Goal: Information Seeking & Learning: Learn about a topic

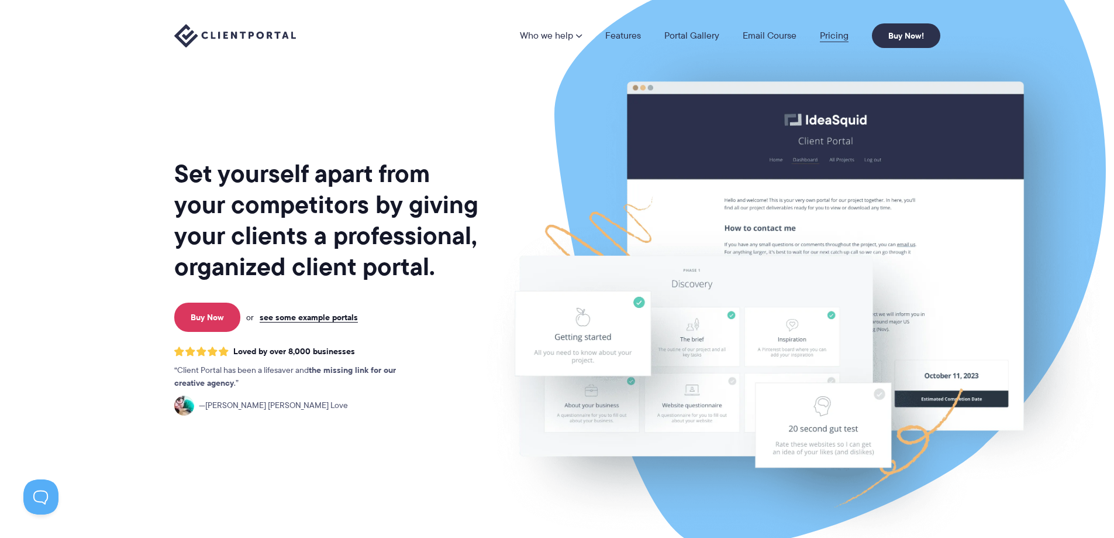
click at [828, 32] on link "Pricing" at bounding box center [834, 35] width 29 height 9
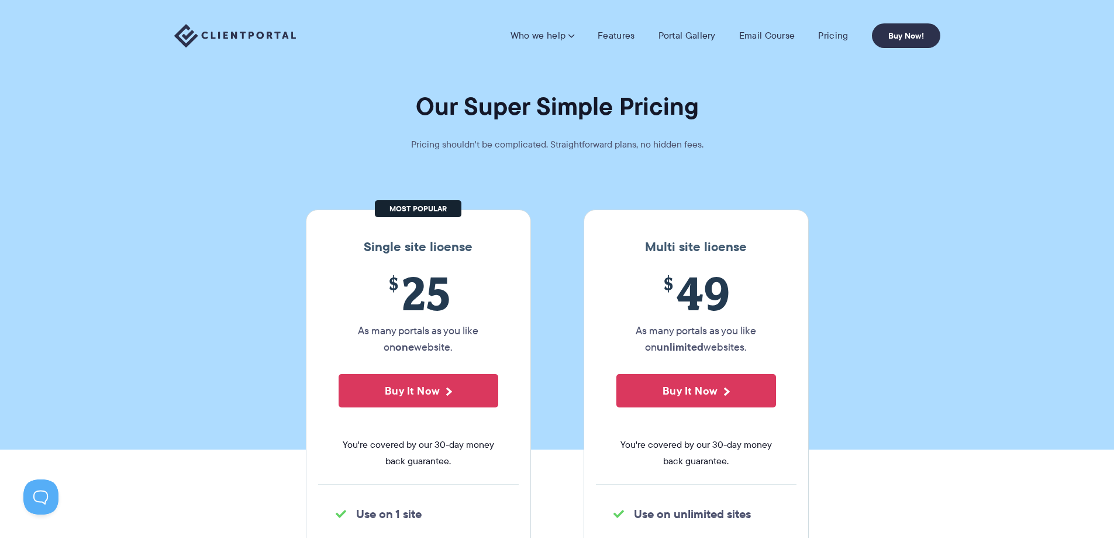
click at [608, 43] on nav "Who we help Who we help View pricing Agencies See how Client Portal can help gi…" at bounding box center [726, 35] width 430 height 25
click at [614, 38] on link "Features" at bounding box center [616, 36] width 37 height 12
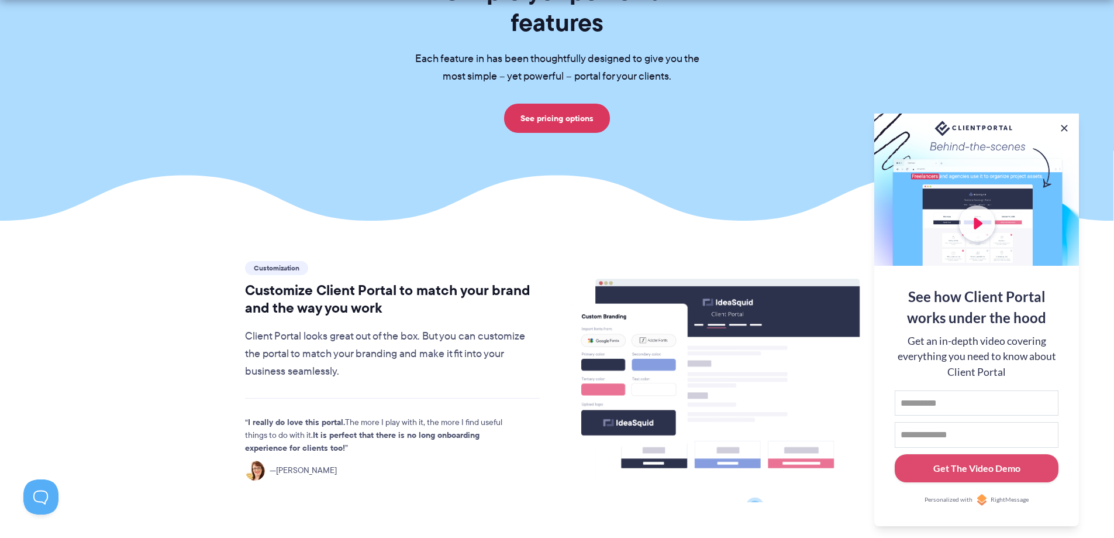
scroll to position [292, 0]
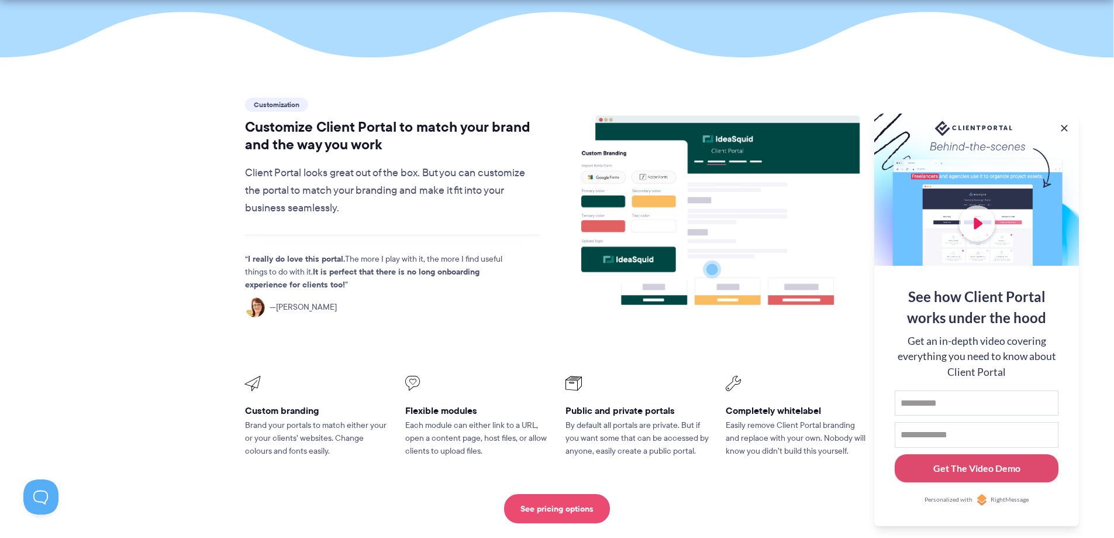
click at [597, 494] on link "See pricing options" at bounding box center [557, 508] width 106 height 29
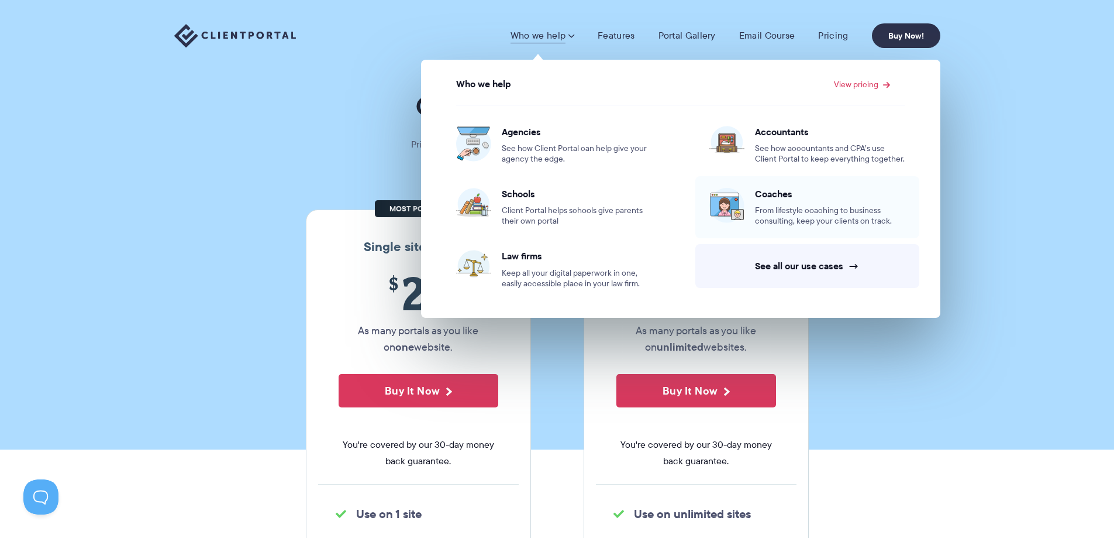
click at [738, 214] on img at bounding box center [727, 205] width 35 height 35
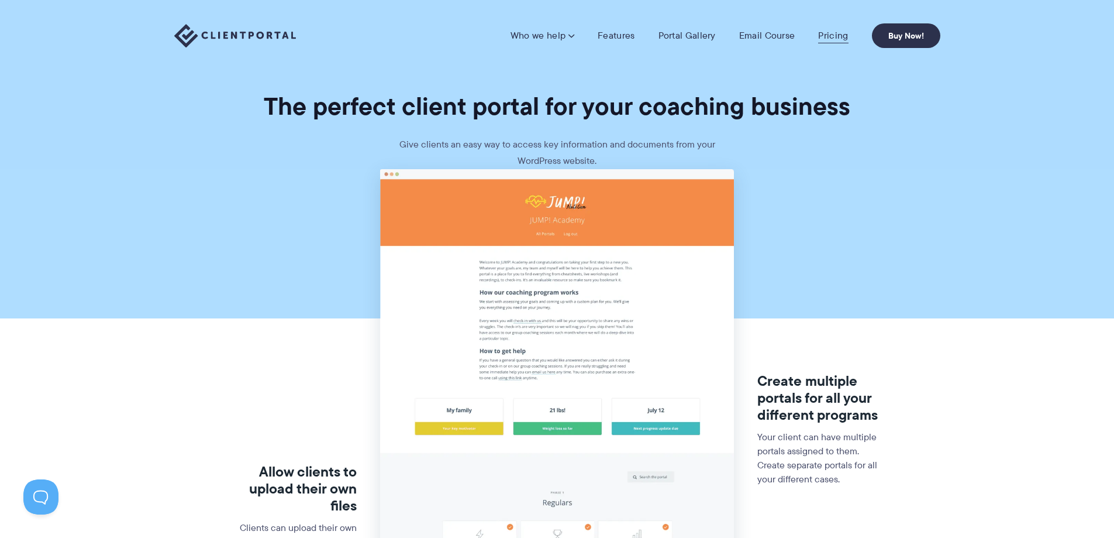
click at [827, 39] on link "Pricing" at bounding box center [833, 36] width 30 height 12
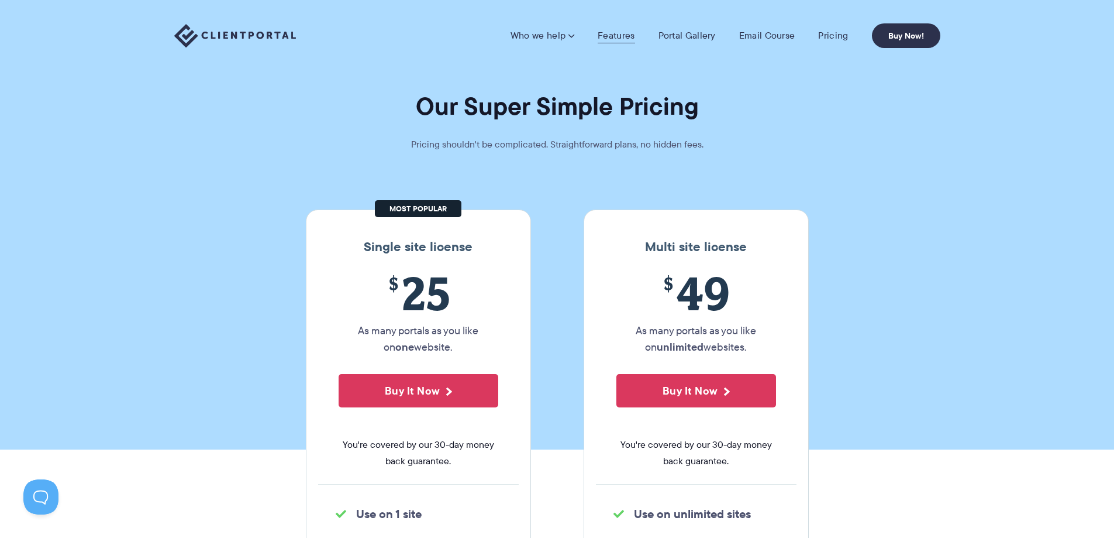
click at [624, 36] on link "Features" at bounding box center [616, 36] width 37 height 12
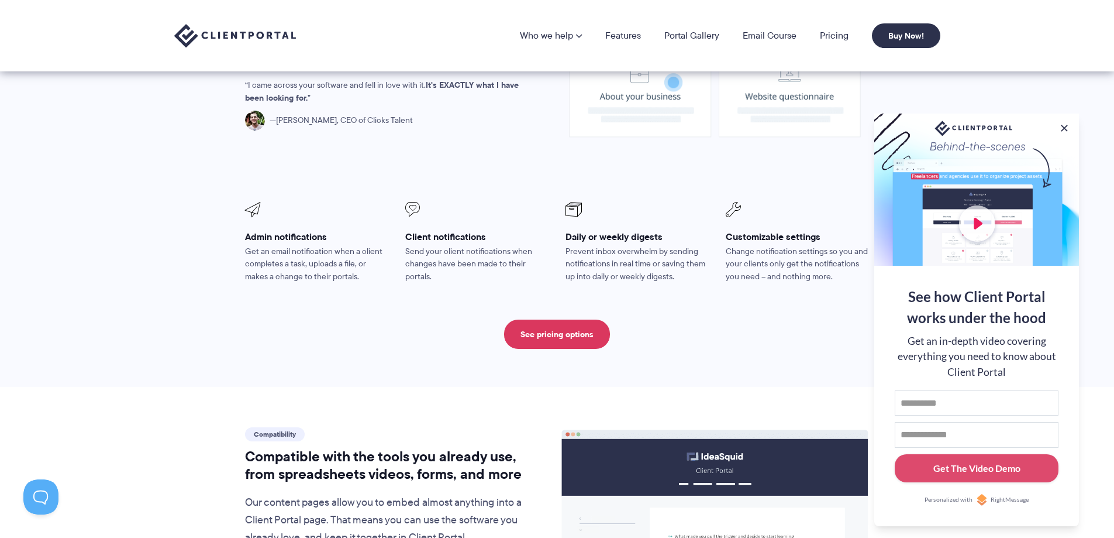
scroll to position [936, 0]
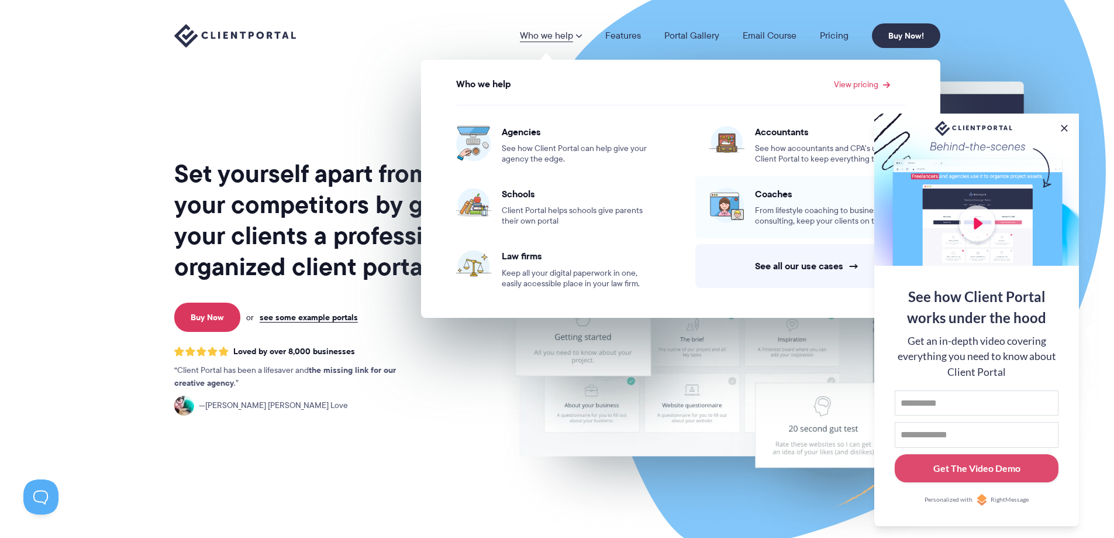
click at [778, 194] on span "Coaches" at bounding box center [830, 194] width 150 height 12
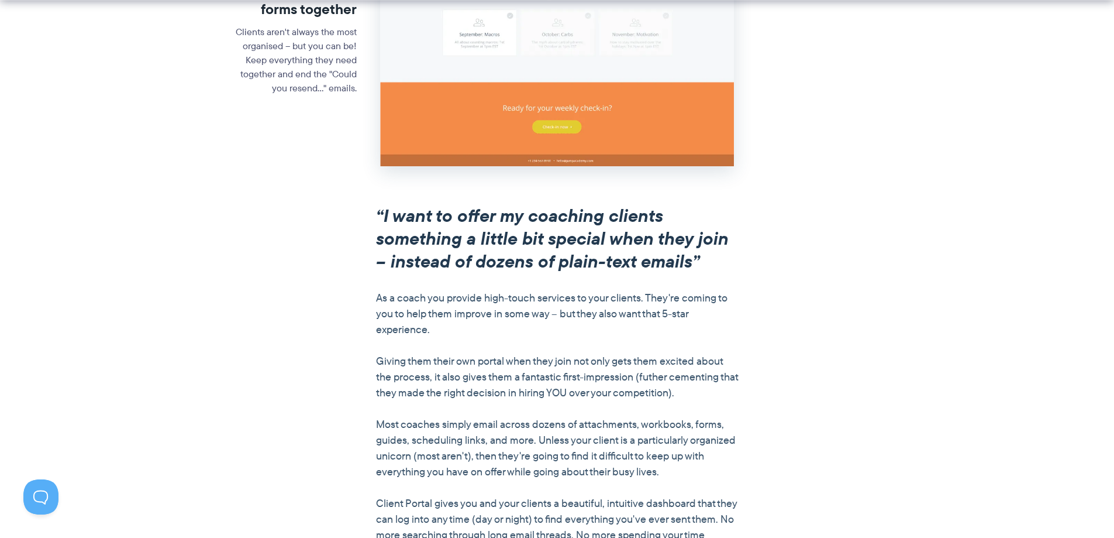
scroll to position [526, 0]
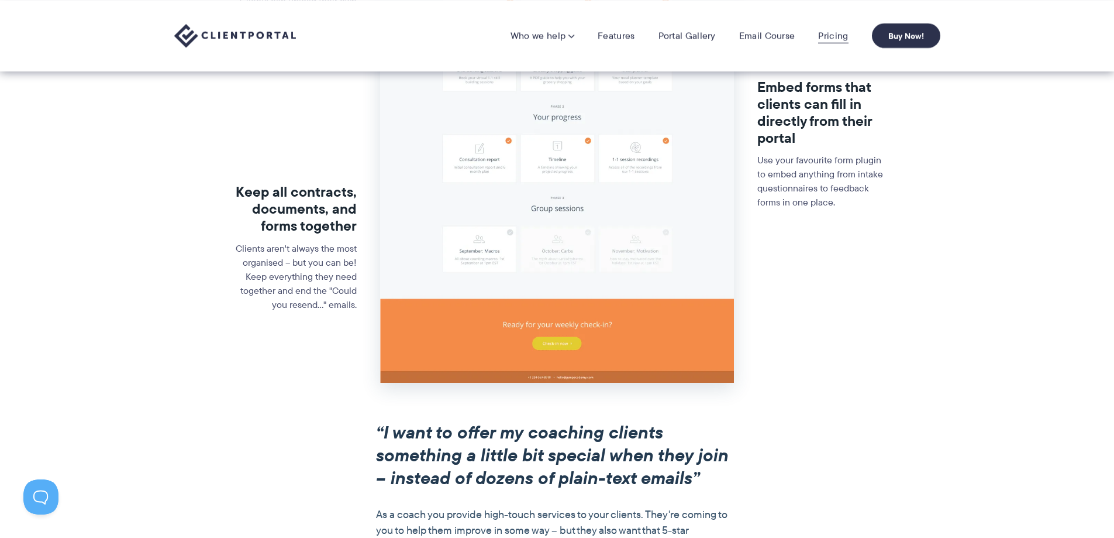
click at [837, 33] on link "Pricing" at bounding box center [833, 36] width 30 height 12
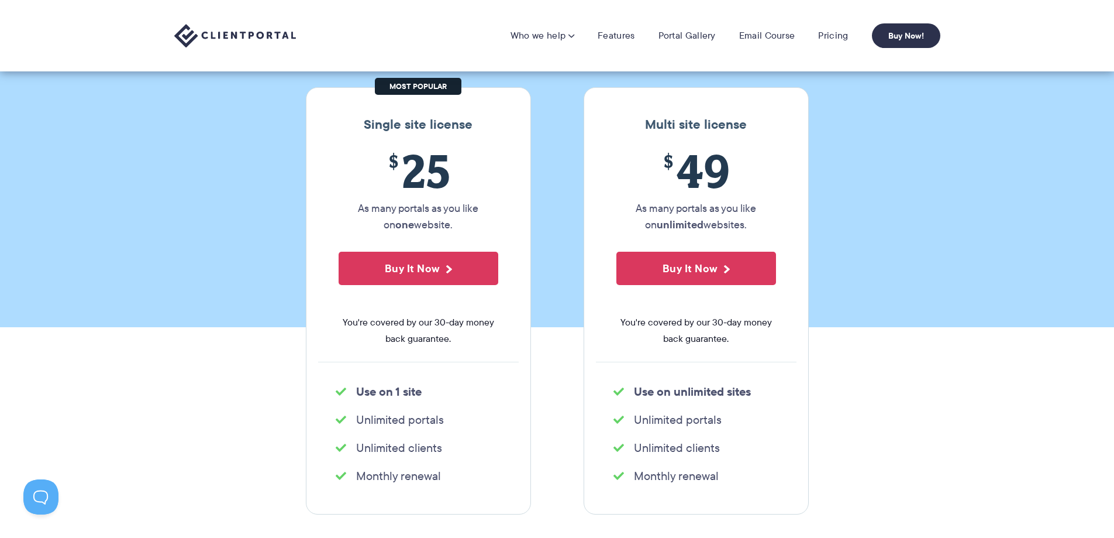
scroll to position [117, 0]
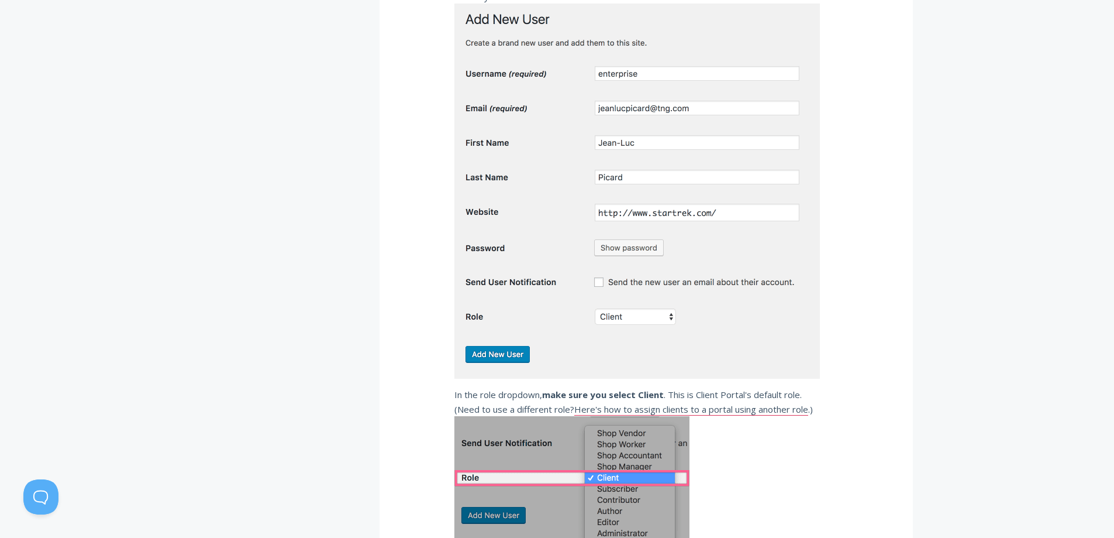
scroll to position [625, 0]
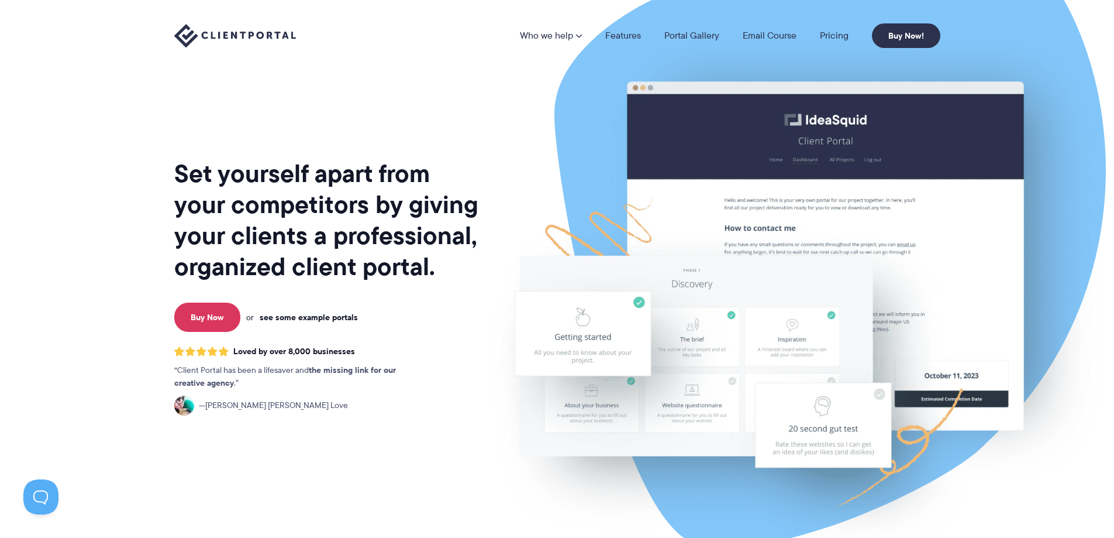
click at [333, 315] on link "see some example portals" at bounding box center [309, 317] width 98 height 11
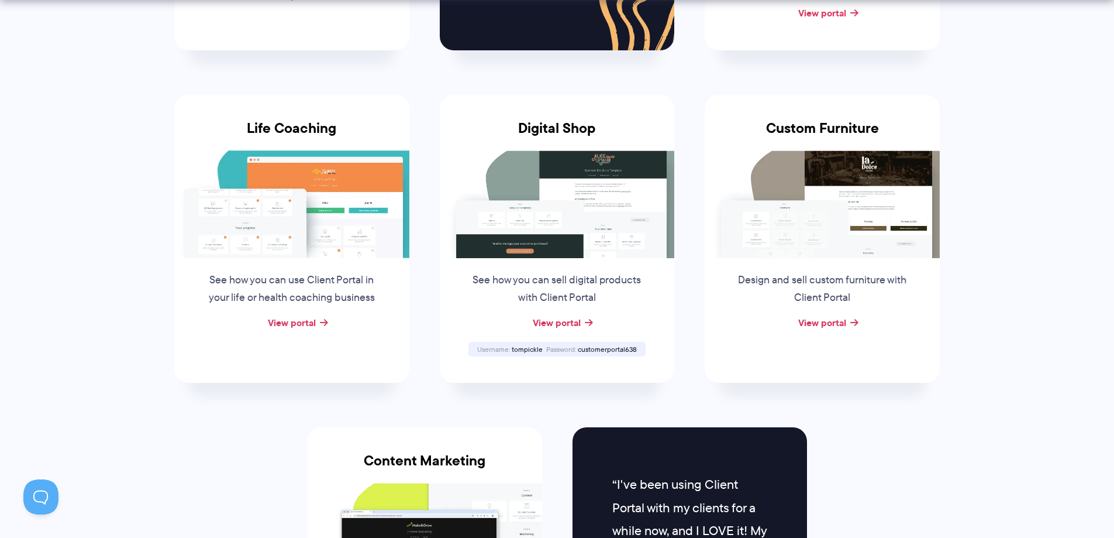
scroll to position [877, 0]
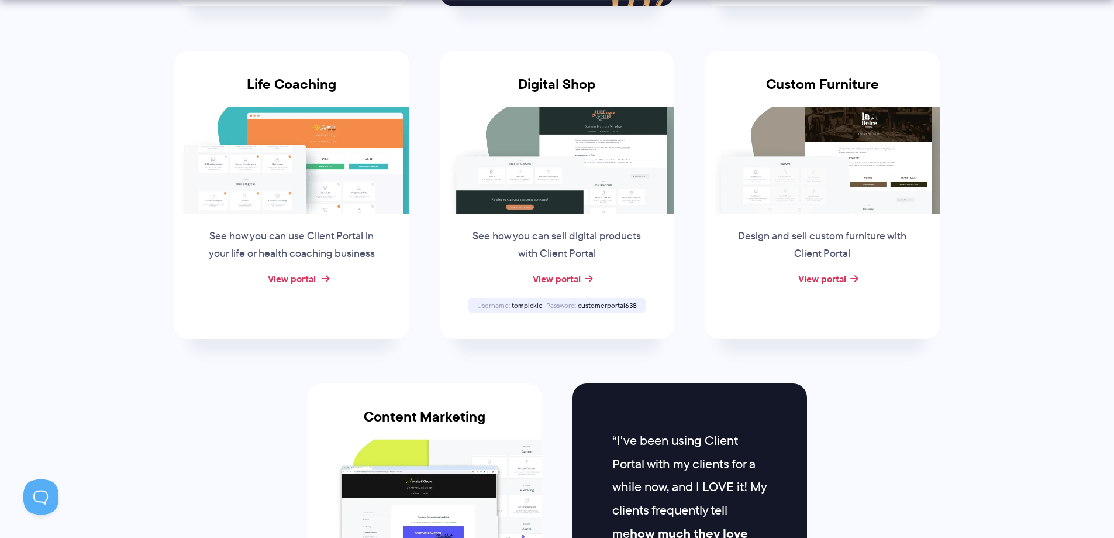
click at [307, 272] on link "View portal" at bounding box center [292, 278] width 48 height 14
